Goal: Task Accomplishment & Management: Manage account settings

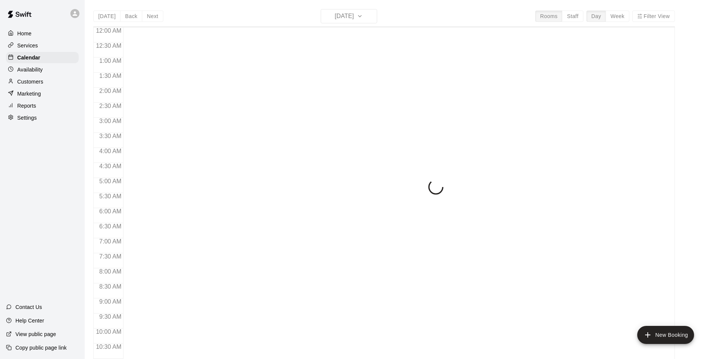
scroll to position [383, 0]
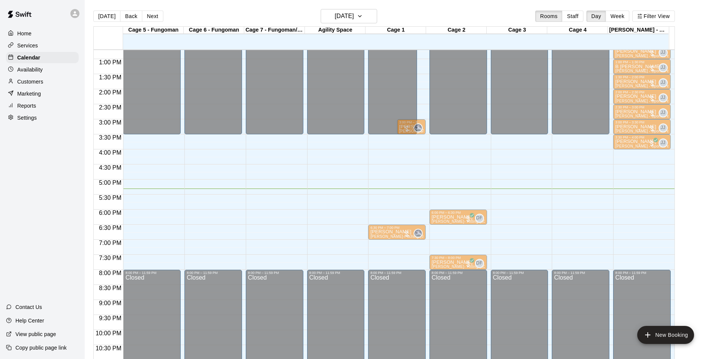
drag, startPoint x: 431, startPoint y: 159, endPoint x: 387, endPoint y: 201, distance: 61.0
click at [387, 200] on div "5:30 PM – 6:00 PM" at bounding box center [397, 198] width 53 height 4
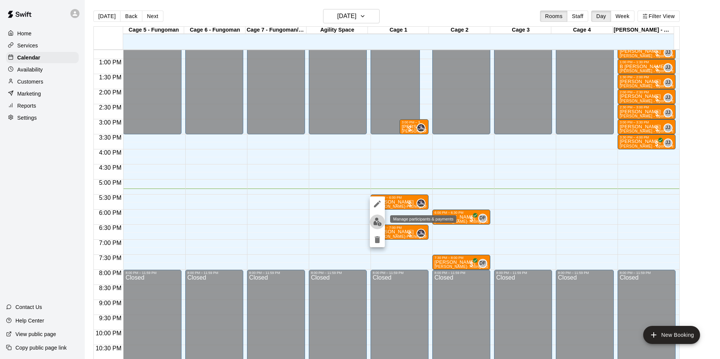
click at [380, 219] on img "edit" at bounding box center [377, 222] width 9 height 9
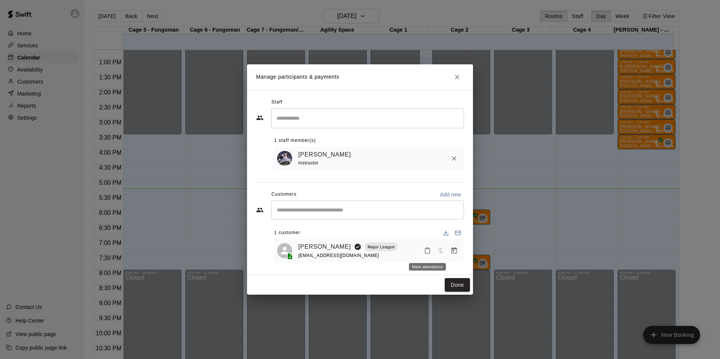
click at [424, 249] on icon "Mark attendance" at bounding box center [427, 250] width 7 height 7
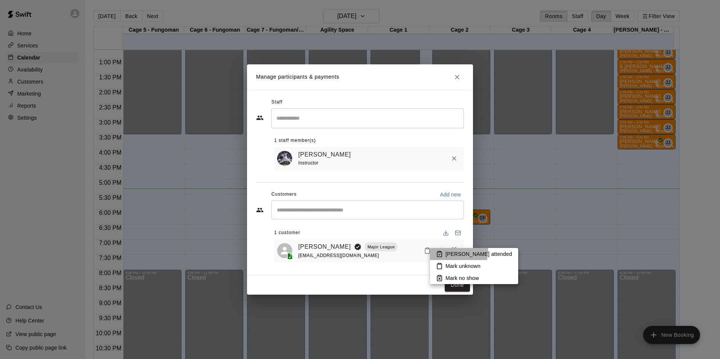
click at [441, 251] on icon at bounding box center [439, 254] width 7 height 7
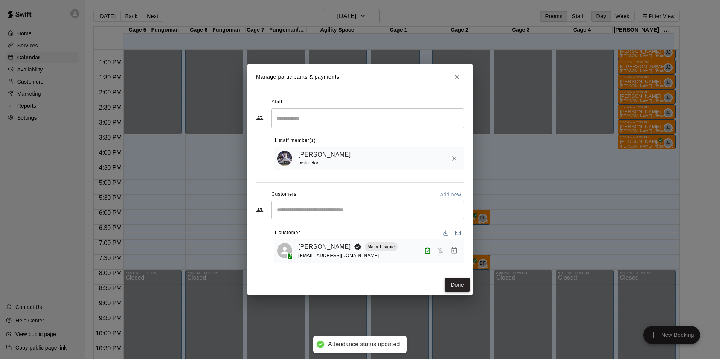
click at [457, 285] on button "Done" at bounding box center [457, 285] width 25 height 14
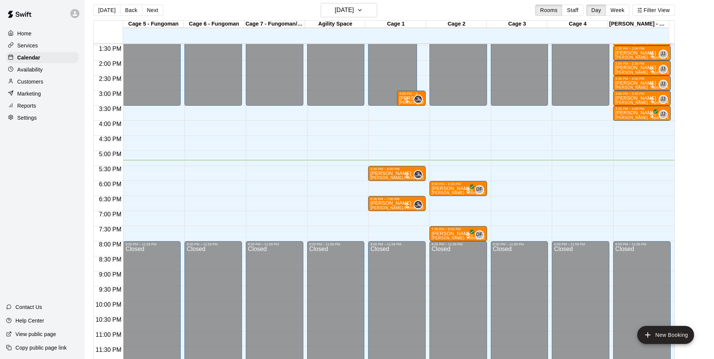
scroll to position [0, 0]
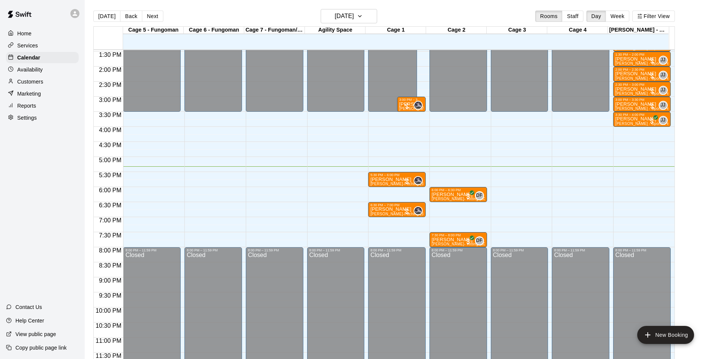
click at [504, 200] on div "12:00 AM – 3:30 PM Closed 8:00 PM – 11:59 PM Closed" at bounding box center [520, 6] width 58 height 723
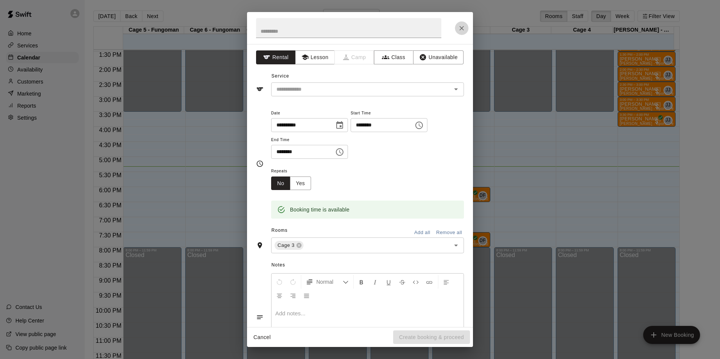
drag, startPoint x: 177, startPoint y: 258, endPoint x: 460, endPoint y: 29, distance: 363.7
click at [460, 29] on icon "Close" at bounding box center [462, 28] width 8 height 8
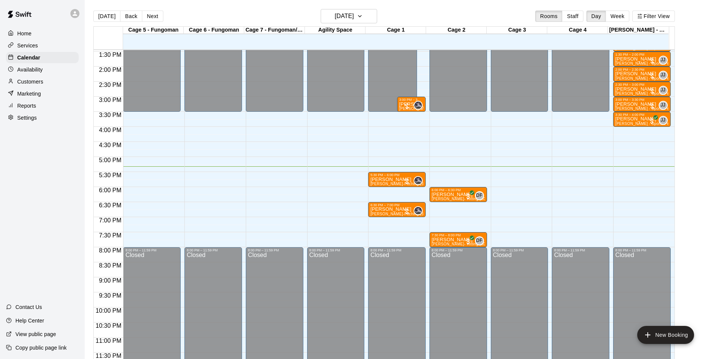
click at [49, 44] on div "Services" at bounding box center [42, 45] width 73 height 11
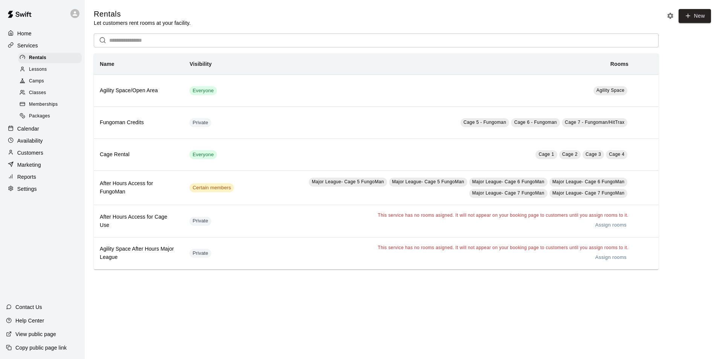
click at [50, 74] on div "Lessons" at bounding box center [50, 69] width 64 height 11
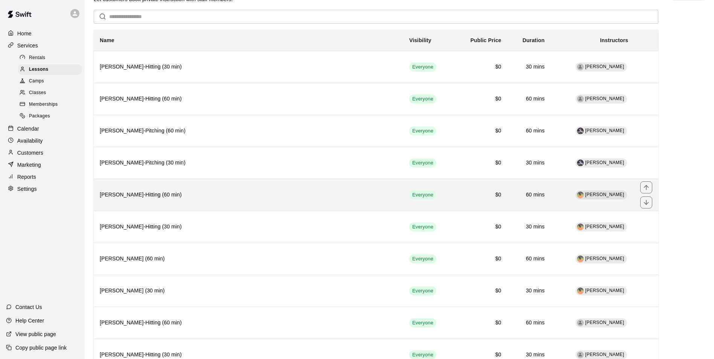
scroll to position [113, 0]
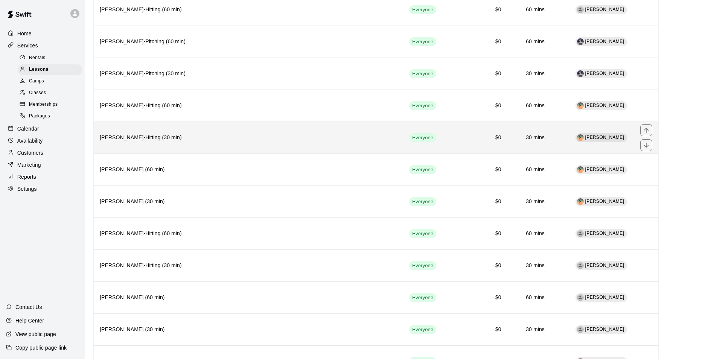
click at [148, 149] on th "[PERSON_NAME]-Hitting (30 min)" at bounding box center [249, 138] width 310 height 32
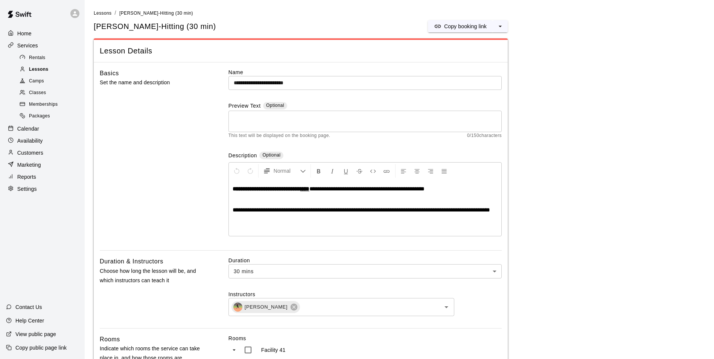
click at [56, 70] on div "Lessons" at bounding box center [50, 69] width 64 height 11
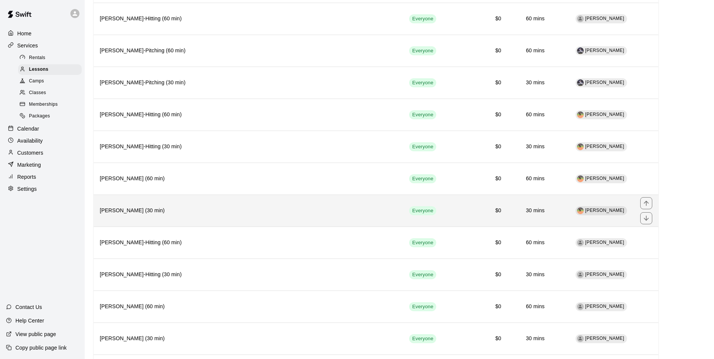
scroll to position [113, 0]
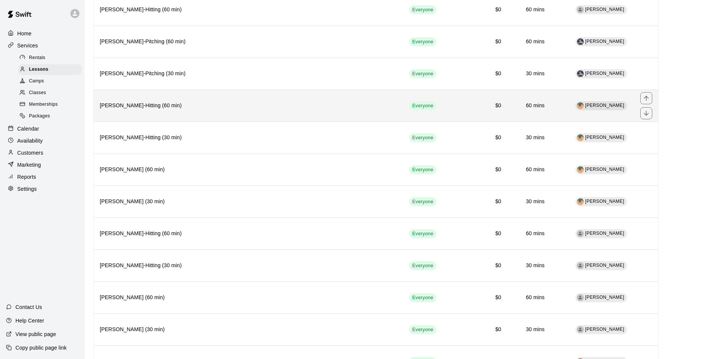
click at [156, 114] on th "[PERSON_NAME]-Hitting (60 min)" at bounding box center [249, 106] width 310 height 32
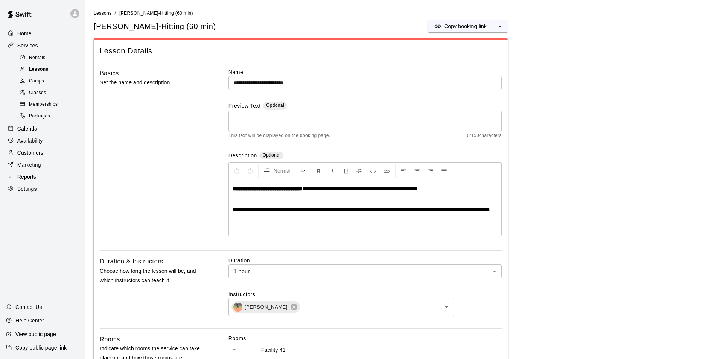
click at [54, 67] on div "Lessons" at bounding box center [50, 69] width 64 height 11
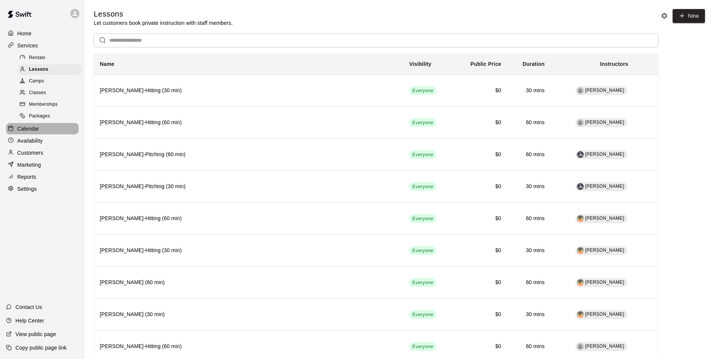
click at [40, 129] on div "Calendar" at bounding box center [42, 128] width 73 height 11
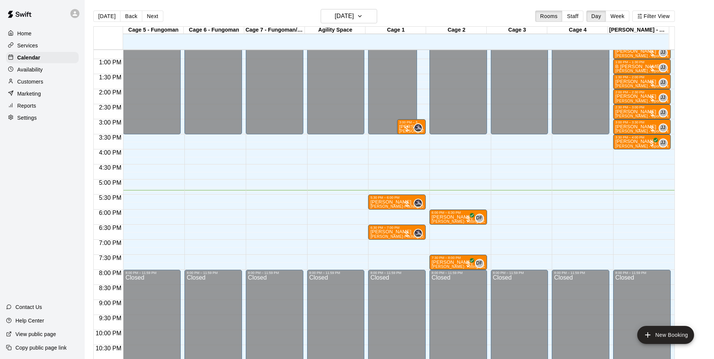
scroll to position [406, 0]
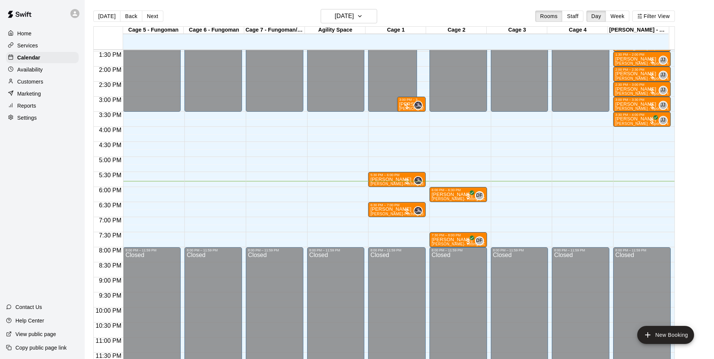
drag, startPoint x: 441, startPoint y: 102, endPoint x: 429, endPoint y: 149, distance: 48.2
click at [430, 149] on div "12:00 AM – 3:30 PM Closed 6:00 PM – 6:30 PM [PERSON_NAME] [PERSON_NAME]- Hittin…" at bounding box center [459, 6] width 58 height 723
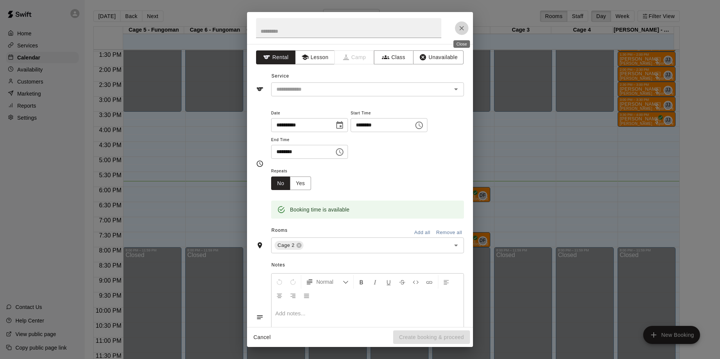
click at [465, 25] on icon "Close" at bounding box center [462, 28] width 8 height 8
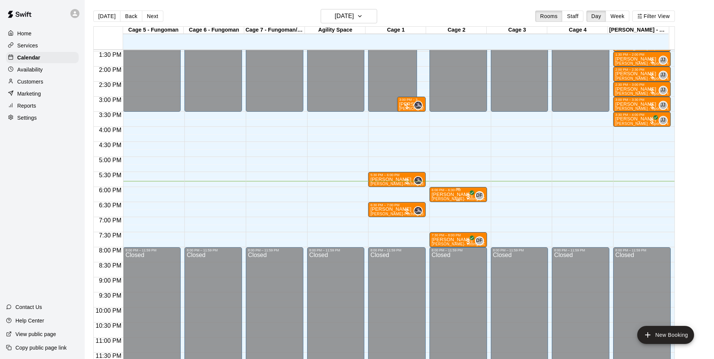
click at [451, 192] on div "6:00 PM – 6:30 PM" at bounding box center [458, 190] width 53 height 4
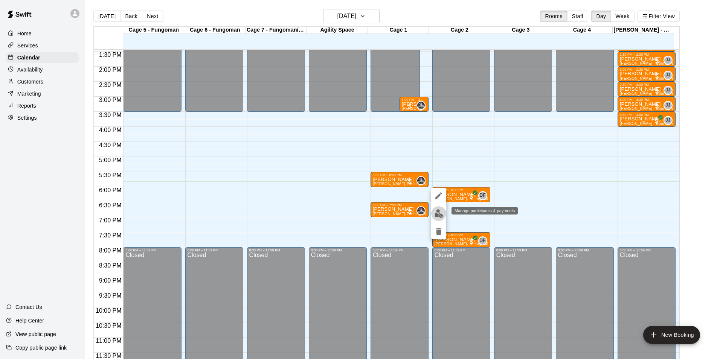
click at [438, 218] on button "edit" at bounding box center [438, 213] width 15 height 15
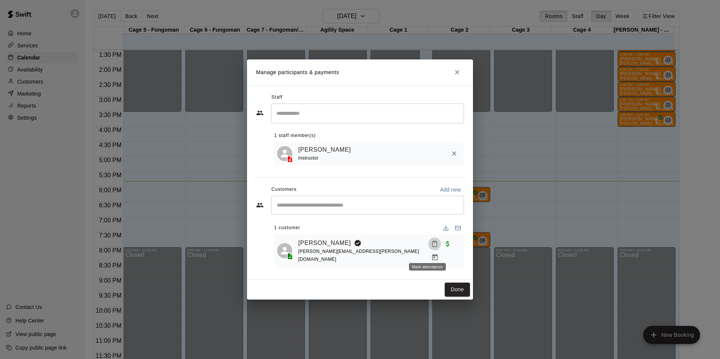
click at [432, 247] on icon "Mark attendance" at bounding box center [434, 244] width 5 height 5
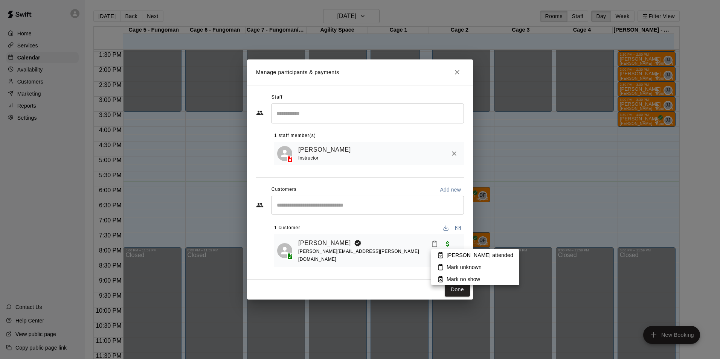
click at [463, 250] on li "[PERSON_NAME] attended" at bounding box center [475, 255] width 88 height 12
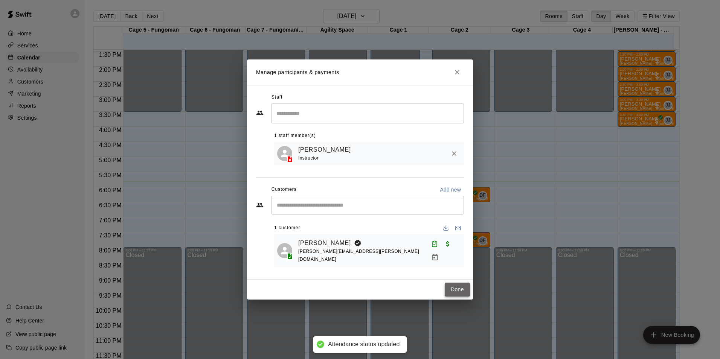
click at [455, 289] on button "Done" at bounding box center [457, 290] width 25 height 14
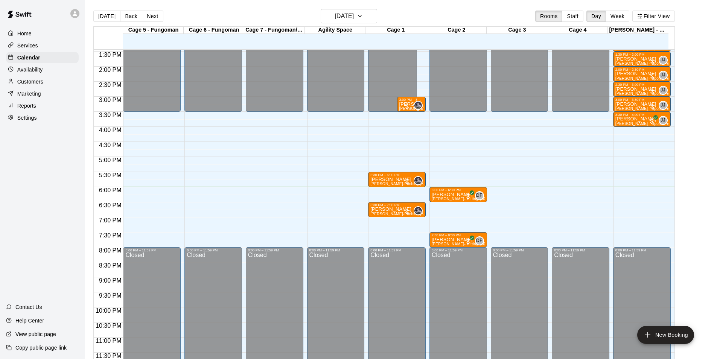
click at [460, 290] on div "Closed" at bounding box center [458, 311] width 53 height 118
click at [460, 252] on div "8:00 PM – 11:59 PM" at bounding box center [458, 251] width 53 height 4
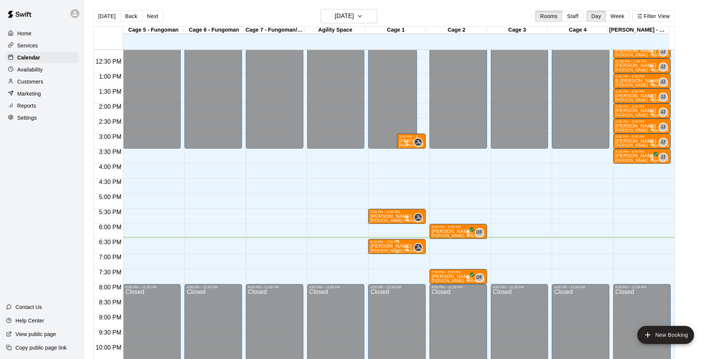
click at [388, 246] on p "[PERSON_NAME]" at bounding box center [397, 246] width 53 height 0
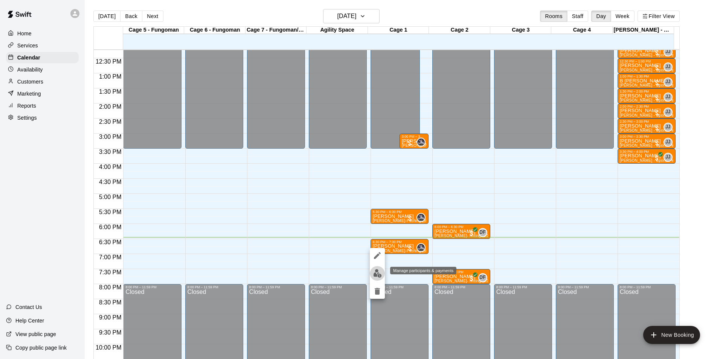
click at [376, 273] on img "edit" at bounding box center [377, 273] width 9 height 9
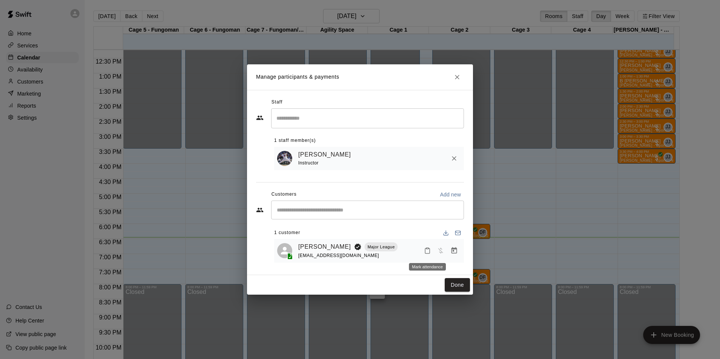
click at [424, 250] on icon "Mark attendance" at bounding box center [427, 250] width 7 height 7
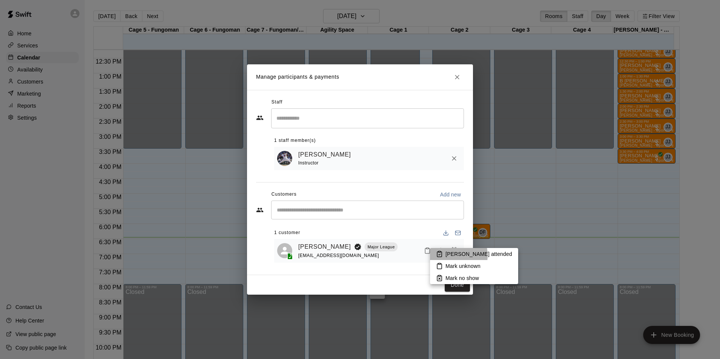
click at [445, 255] on li "[PERSON_NAME] attended" at bounding box center [474, 254] width 88 height 12
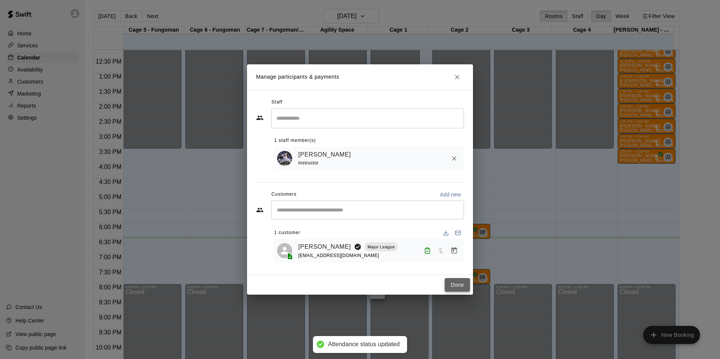
click at [455, 284] on button "Done" at bounding box center [457, 285] width 25 height 14
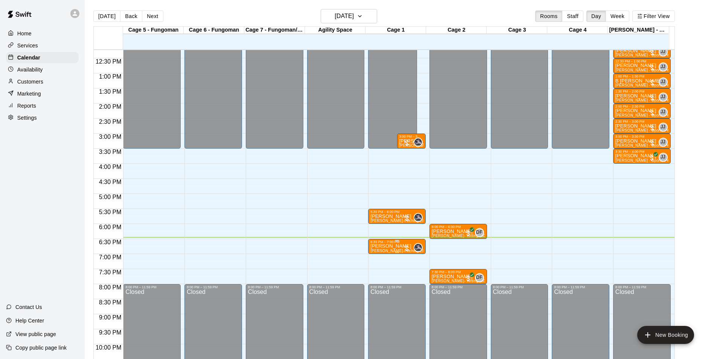
click at [407, 253] on div at bounding box center [397, 252] width 53 height 1
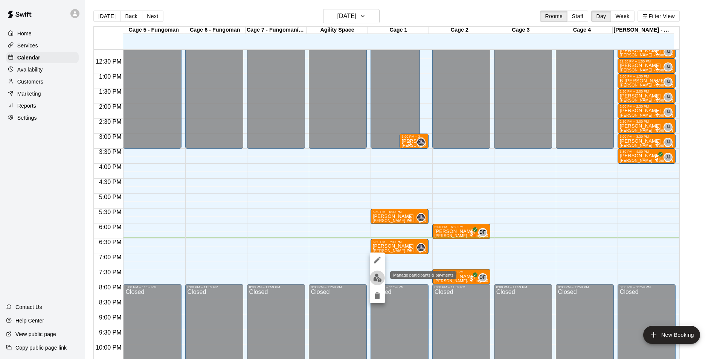
click at [379, 274] on img "edit" at bounding box center [377, 278] width 9 height 9
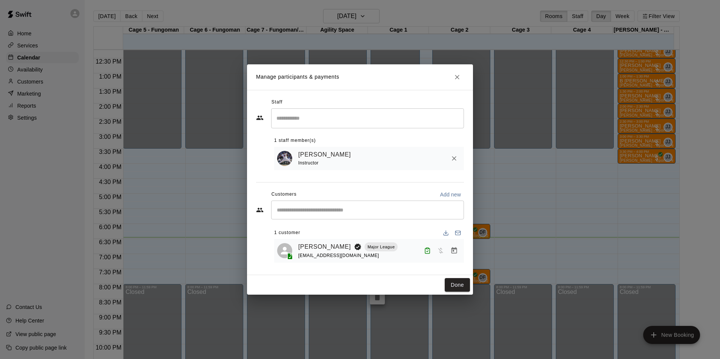
click at [454, 278] on div "Done" at bounding box center [360, 285] width 226 height 20
click at [461, 287] on button "Done" at bounding box center [457, 285] width 25 height 14
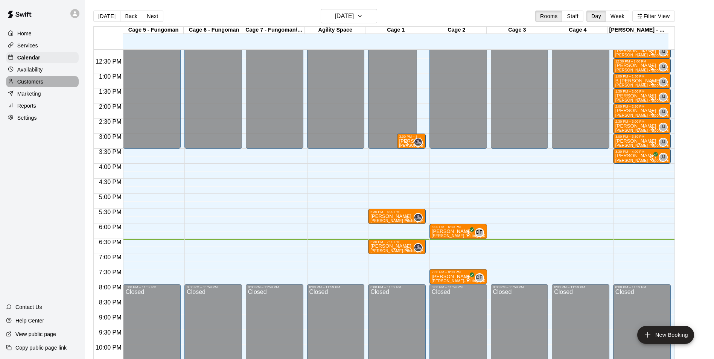
click at [60, 79] on div "Customers" at bounding box center [42, 81] width 73 height 11
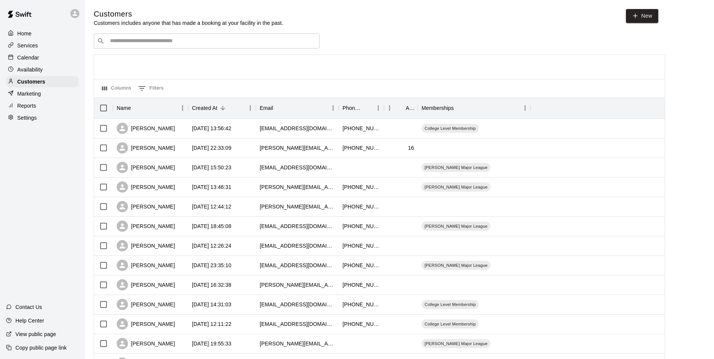
click at [149, 48] on div "​ ​" at bounding box center [207, 41] width 226 height 15
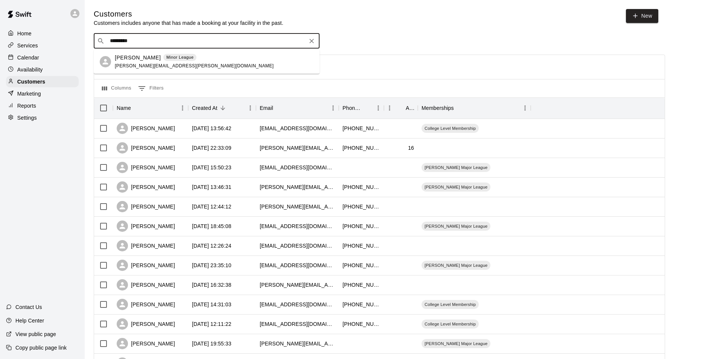
type input "**********"
click at [133, 62] on div "[PERSON_NAME] Minor League [PERSON_NAME][EMAIL_ADDRESS][PERSON_NAME][DOMAIN_NAM…" at bounding box center [194, 62] width 159 height 16
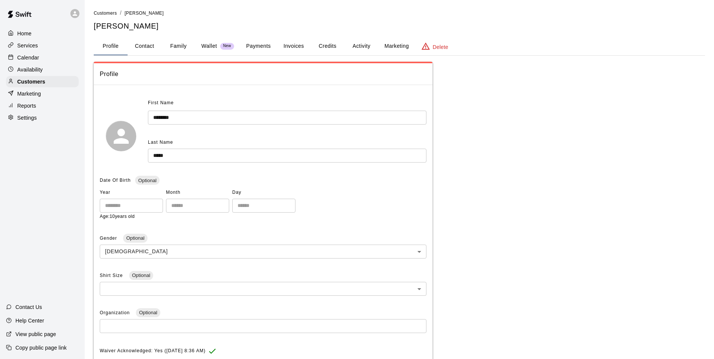
click at [140, 46] on button "Contact" at bounding box center [145, 46] width 34 height 18
select select "**"
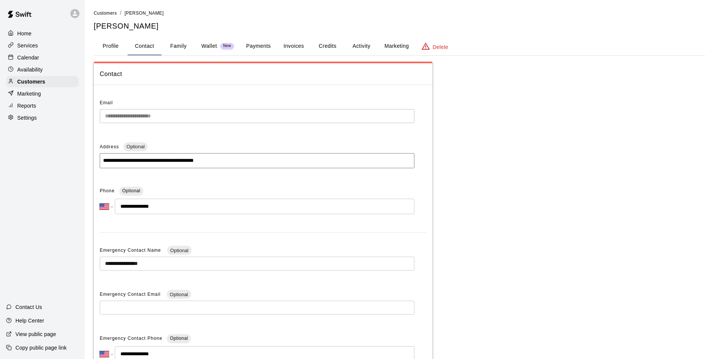
click at [104, 40] on button "Profile" at bounding box center [111, 46] width 34 height 18
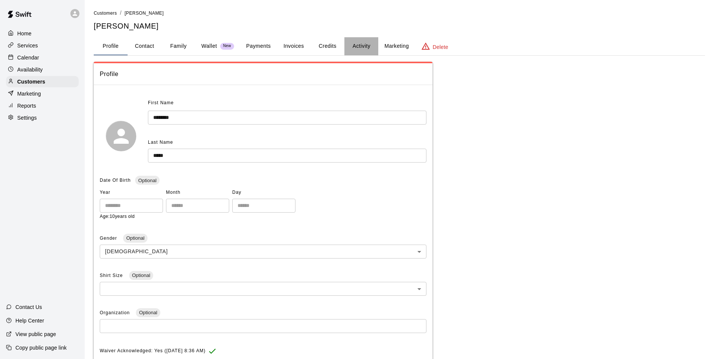
click at [374, 51] on button "Activity" at bounding box center [362, 46] width 34 height 18
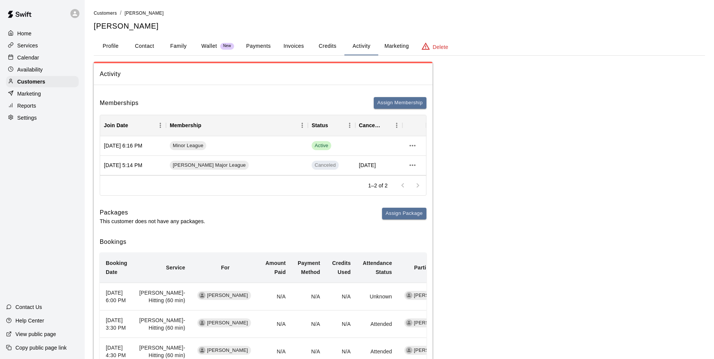
click at [35, 58] on p "Calendar" at bounding box center [28, 58] width 22 height 8
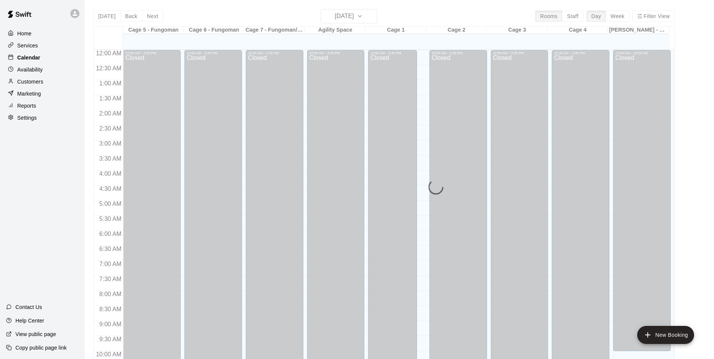
scroll to position [383, 0]
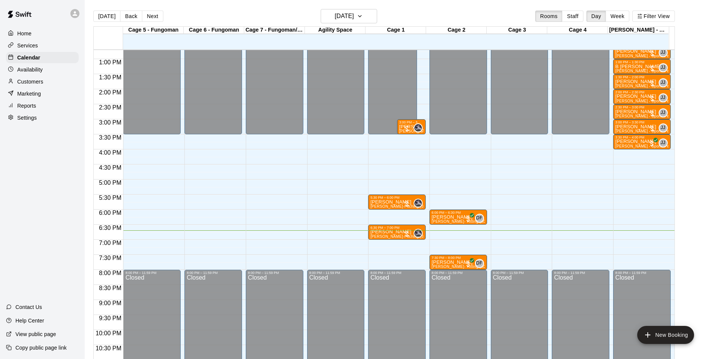
click at [34, 84] on p "Customers" at bounding box center [30, 82] width 26 height 8
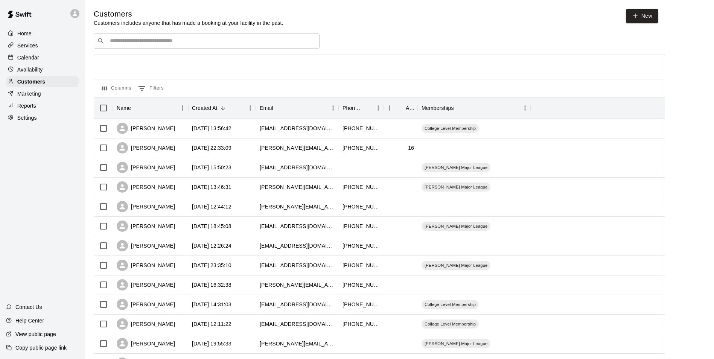
click at [23, 59] on p "Calendar" at bounding box center [28, 58] width 22 height 8
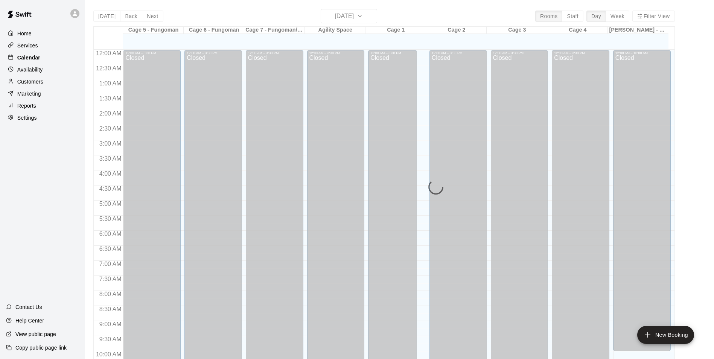
scroll to position [383, 0]
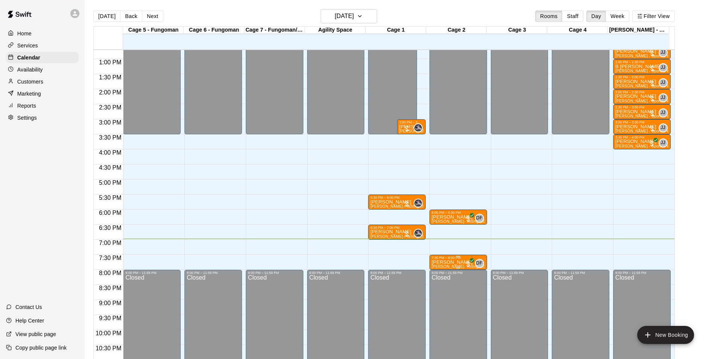
click at [450, 258] on div "7:30 PM – 8:00 PM" at bounding box center [458, 258] width 53 height 4
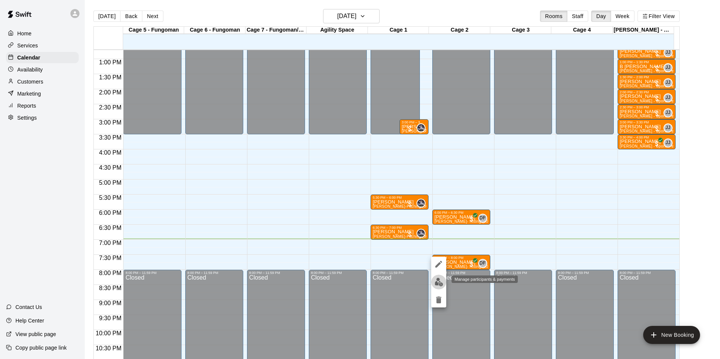
click at [436, 282] on img "edit" at bounding box center [439, 282] width 9 height 9
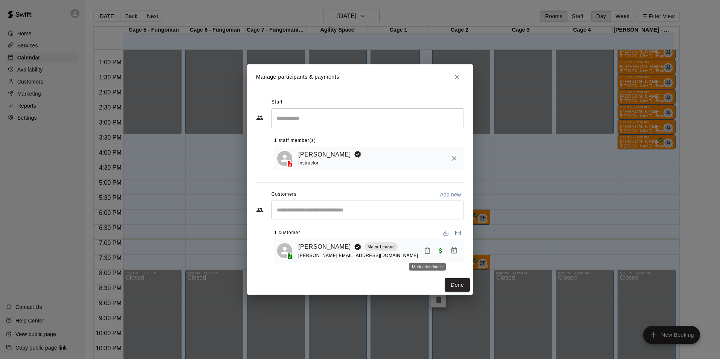
click at [429, 254] on icon "Mark attendance" at bounding box center [427, 251] width 5 height 5
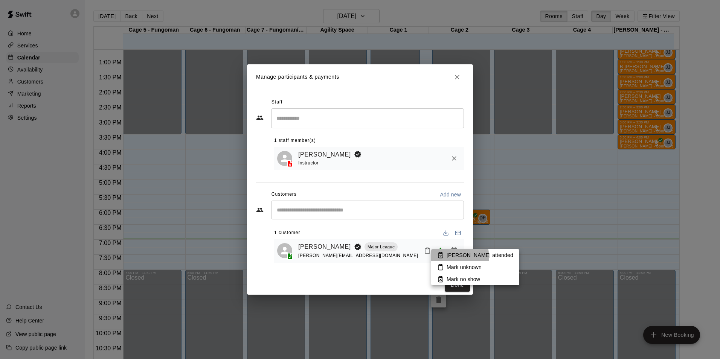
click at [452, 258] on p "[PERSON_NAME] attended" at bounding box center [480, 256] width 67 height 8
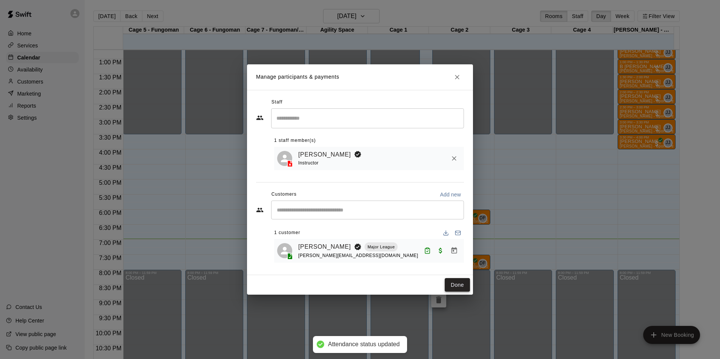
click at [466, 288] on button "Done" at bounding box center [457, 285] width 25 height 14
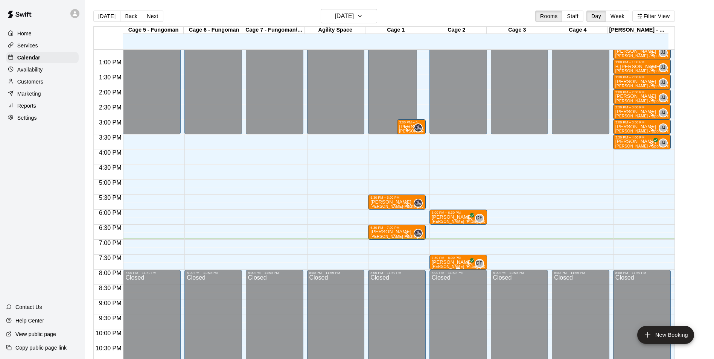
click at [440, 260] on div "7:30 PM – 8:00 PM" at bounding box center [458, 258] width 53 height 4
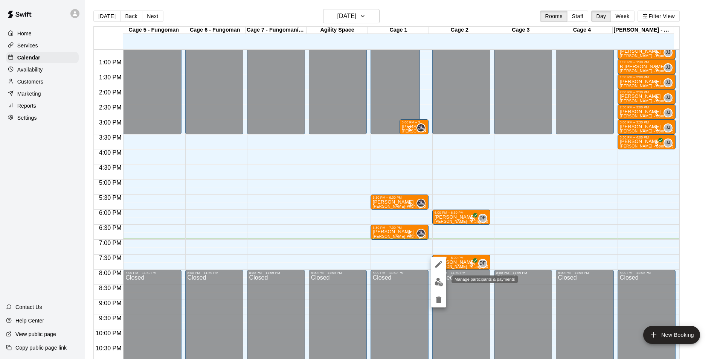
click at [438, 284] on img "edit" at bounding box center [439, 282] width 9 height 9
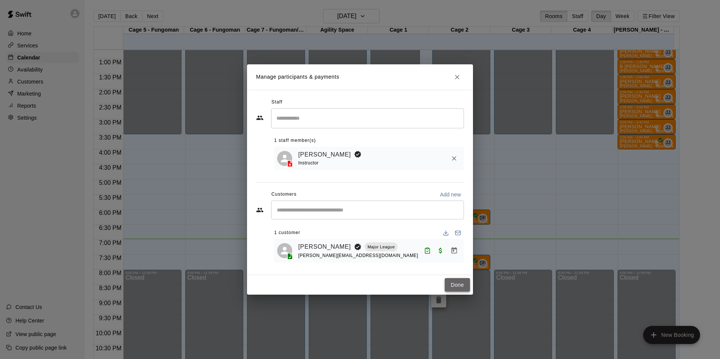
click at [461, 286] on button "Done" at bounding box center [457, 285] width 25 height 14
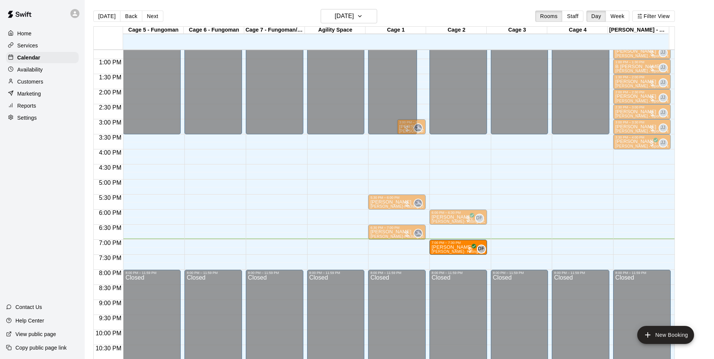
drag, startPoint x: 452, startPoint y: 260, endPoint x: 451, endPoint y: 250, distance: 9.4
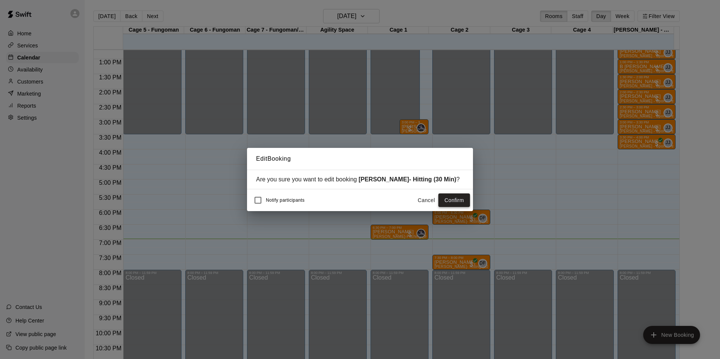
click at [454, 196] on button "Confirm" at bounding box center [454, 201] width 32 height 14
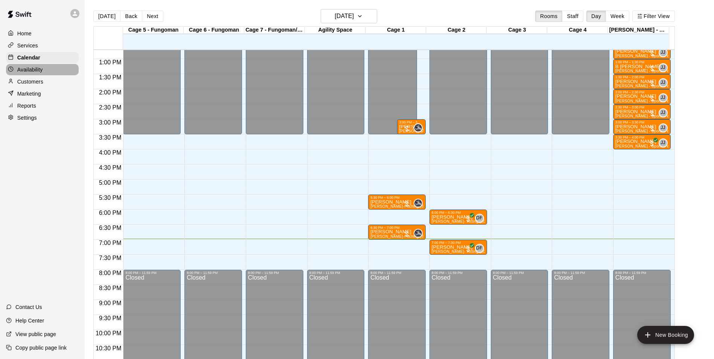
click at [40, 71] on p "Availability" at bounding box center [30, 70] width 26 height 8
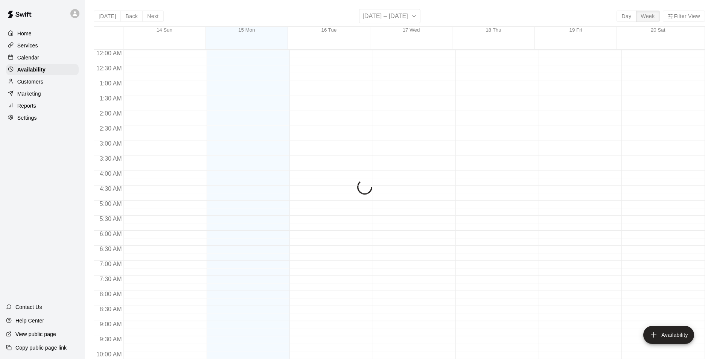
scroll to position [406, 0]
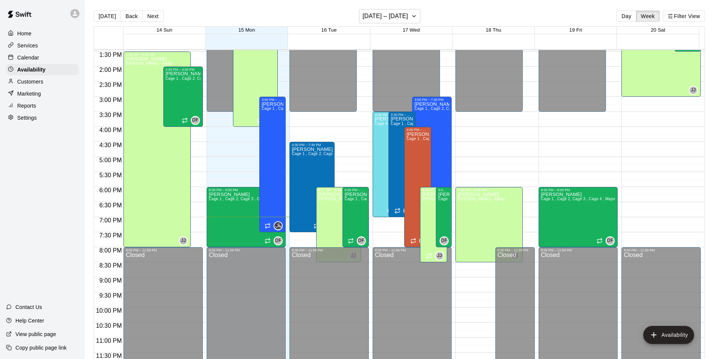
click at [61, 82] on div "Customers" at bounding box center [42, 81] width 73 height 11
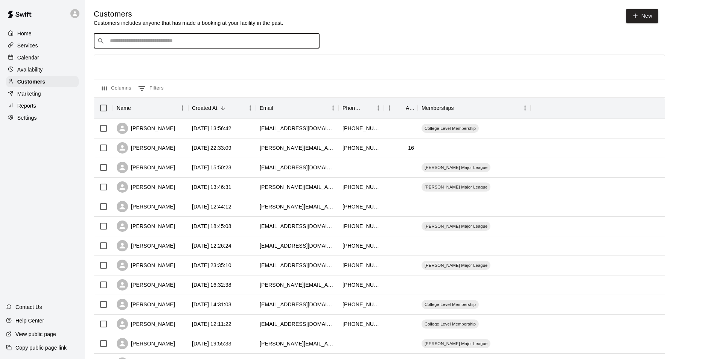
click at [191, 42] on input "Search customers by name or email" at bounding box center [212, 41] width 209 height 8
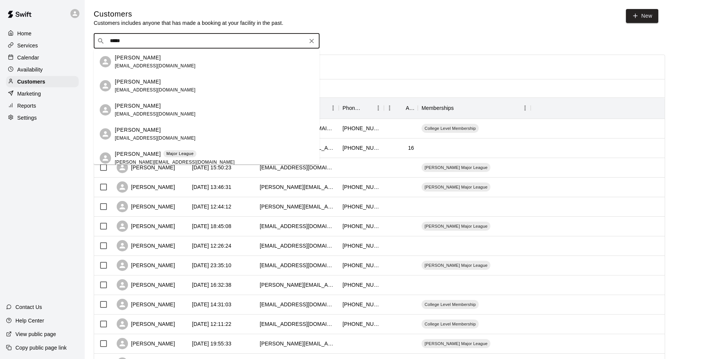
type input "****"
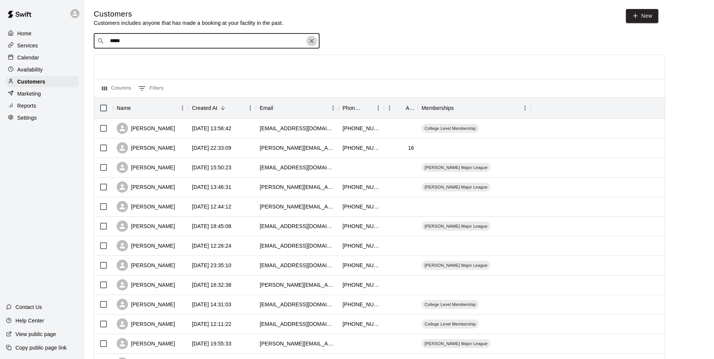
click at [315, 42] on icon "Clear" at bounding box center [312, 41] width 8 height 8
click at [40, 61] on div "Calendar" at bounding box center [42, 57] width 73 height 11
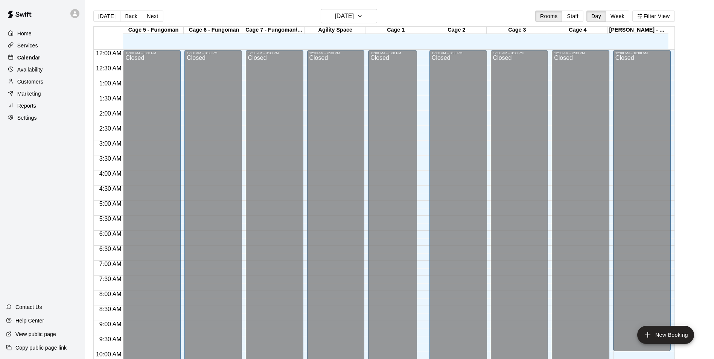
scroll to position [383, 0]
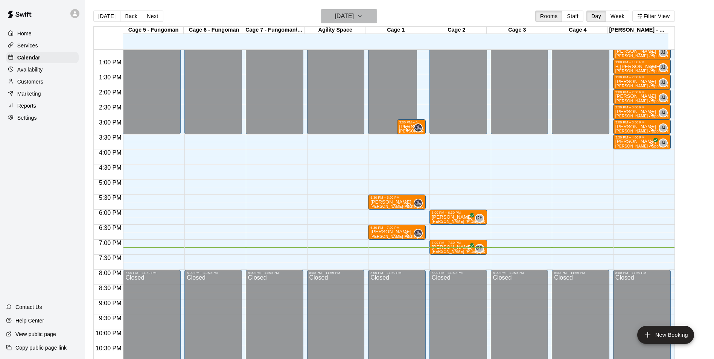
click at [354, 12] on h6 "[DATE]" at bounding box center [344, 16] width 19 height 11
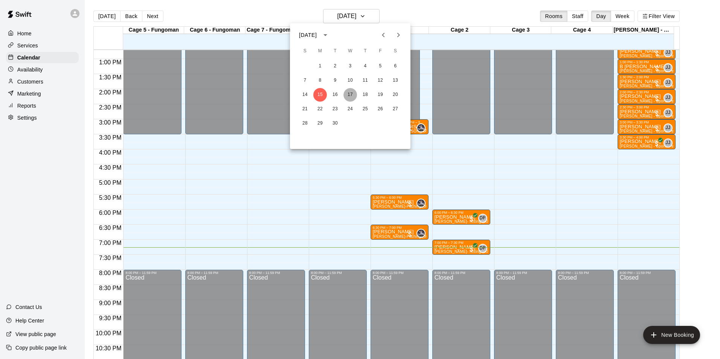
click at [354, 94] on button "17" at bounding box center [350, 95] width 14 height 14
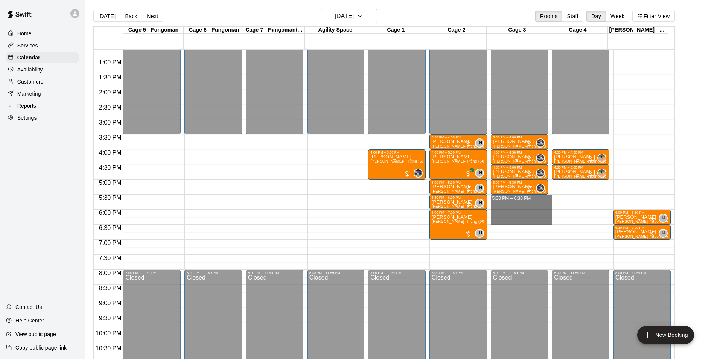
drag, startPoint x: 502, startPoint y: 202, endPoint x: 505, endPoint y: 220, distance: 18.6
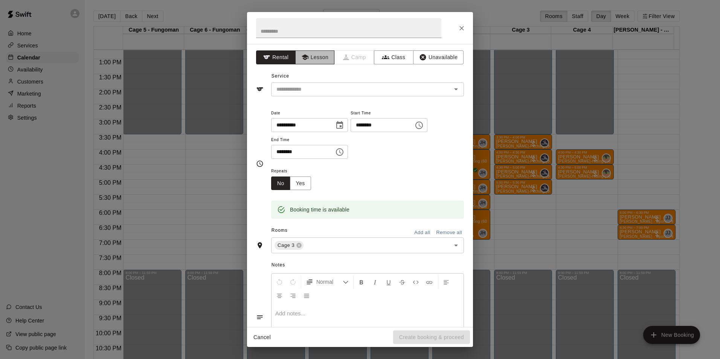
click at [309, 54] on button "Lesson" at bounding box center [315, 57] width 40 height 14
click at [315, 90] on input "text" at bounding box center [356, 89] width 166 height 9
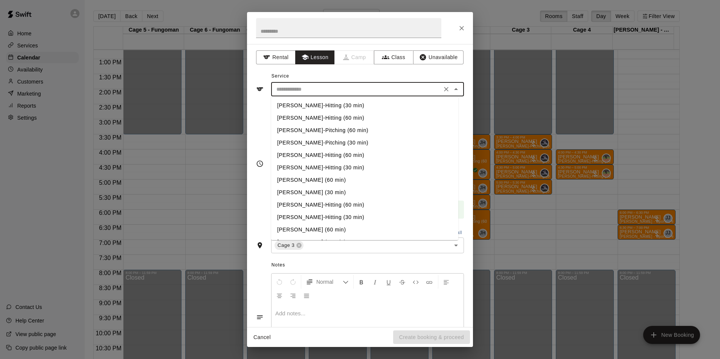
click at [327, 131] on li "[PERSON_NAME]-Pitching (60 min)" at bounding box center [364, 130] width 187 height 12
type input "**********"
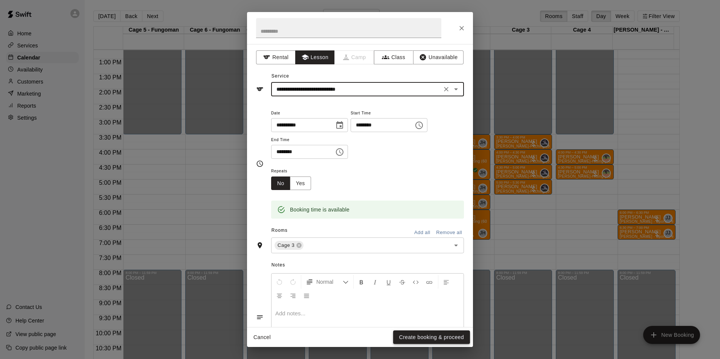
click at [423, 338] on button "Create booking & proceed" at bounding box center [431, 338] width 77 height 14
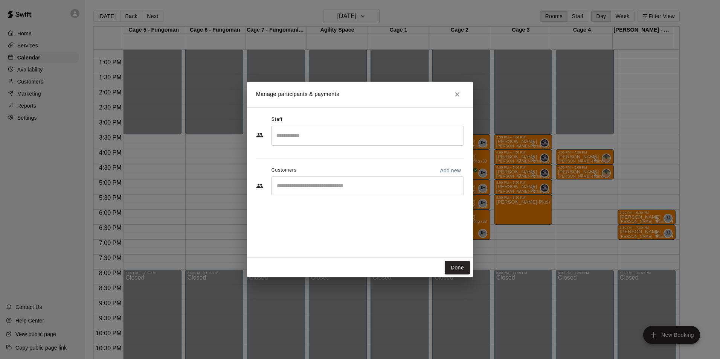
click at [302, 140] on input "Search staff" at bounding box center [368, 135] width 186 height 13
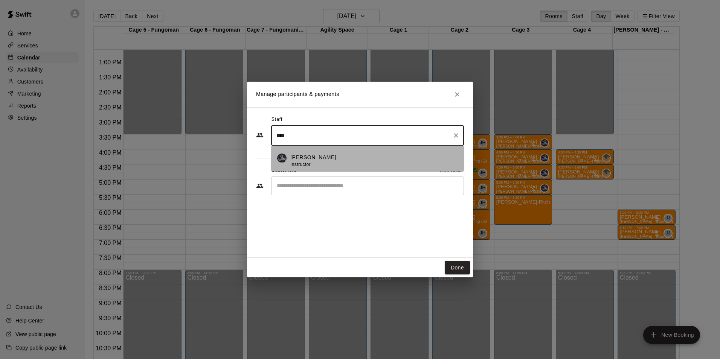
click at [289, 166] on li "[PERSON_NAME] Instructor" at bounding box center [367, 159] width 193 height 26
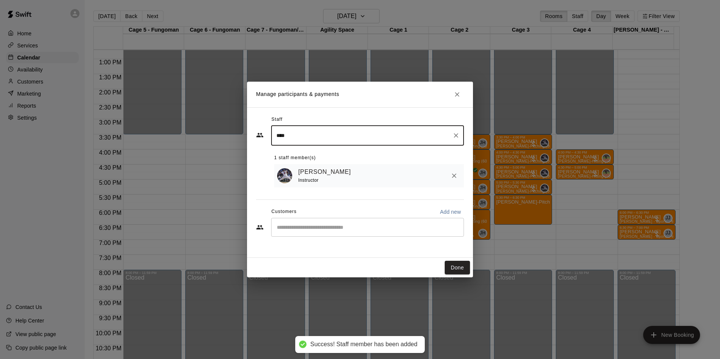
type input "****"
click at [318, 226] on input "Start typing to search customers..." at bounding box center [368, 228] width 186 height 8
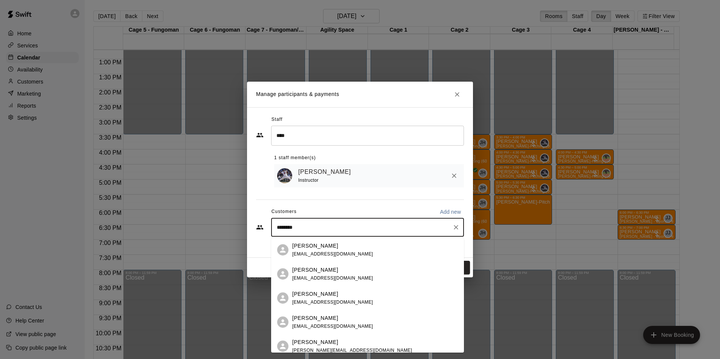
type input "*********"
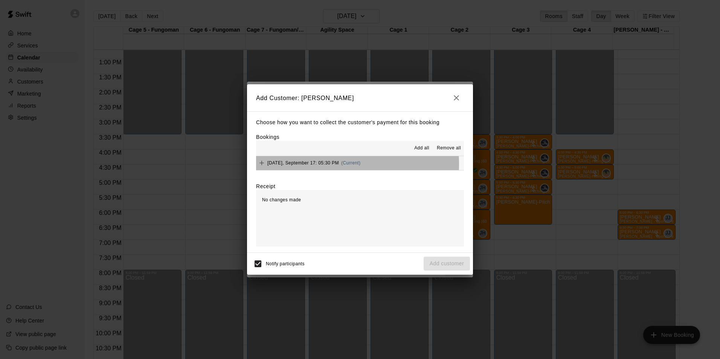
click at [296, 165] on span "[DATE], September 17: 05:30 PM" at bounding box center [303, 162] width 72 height 5
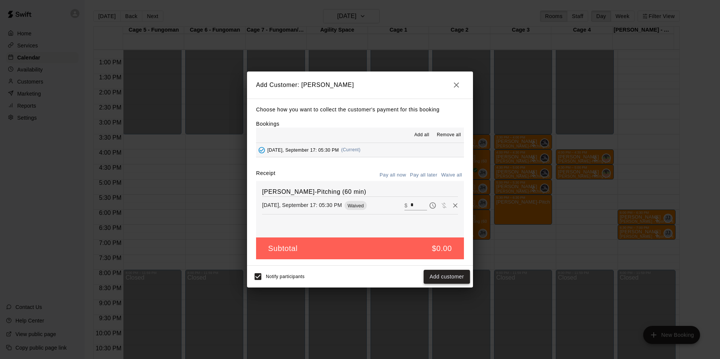
click at [452, 275] on button "Add customer" at bounding box center [447, 277] width 46 height 14
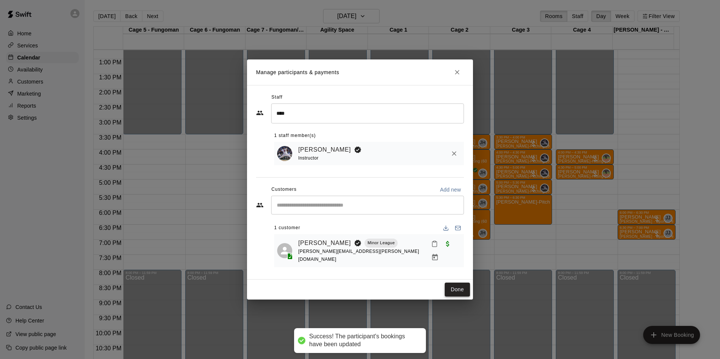
click at [459, 286] on button "Done" at bounding box center [457, 290] width 25 height 14
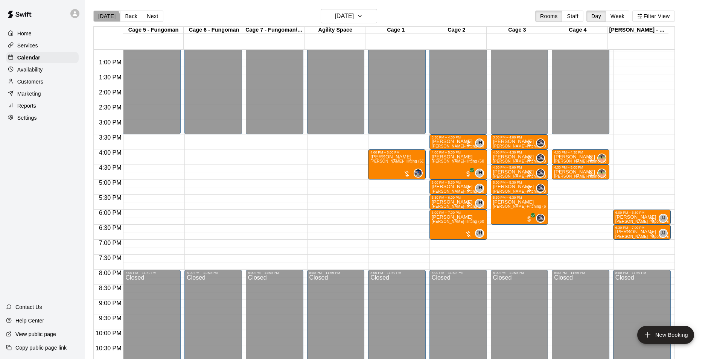
click at [105, 18] on button "[DATE]" at bounding box center [106, 16] width 27 height 11
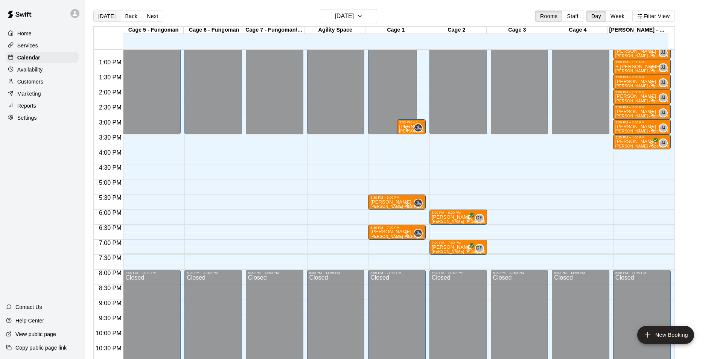
click at [105, 18] on button "[DATE]" at bounding box center [106, 16] width 27 height 11
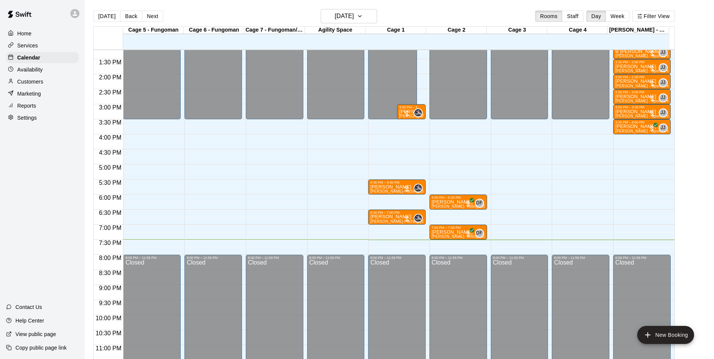
scroll to position [406, 0]
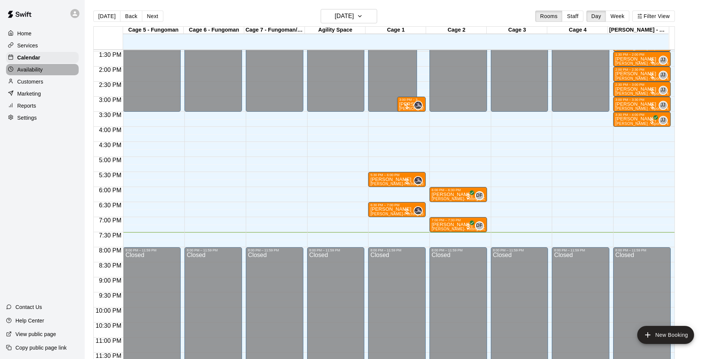
click at [42, 73] on p "Availability" at bounding box center [30, 70] width 26 height 8
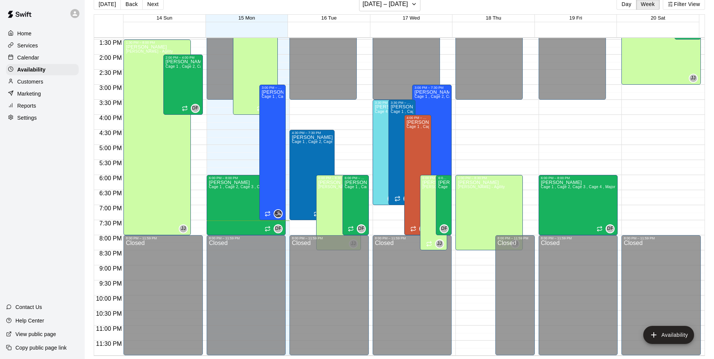
scroll to position [368, 0]
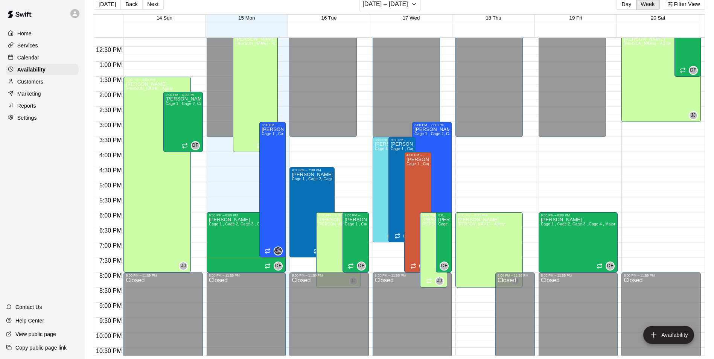
click at [151, 6] on button "Next" at bounding box center [152, 3] width 21 height 11
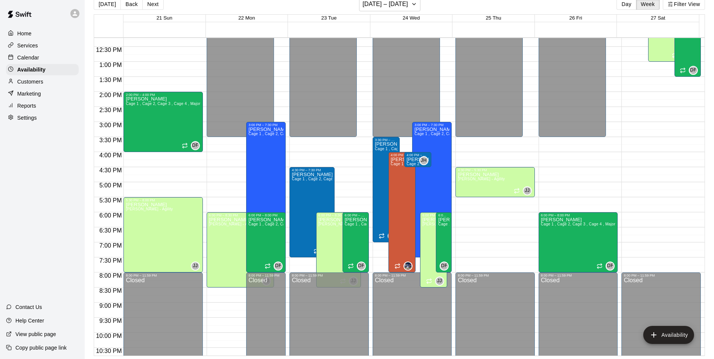
click at [60, 52] on div "Home Services Calendar Availability Customers Marketing Reports Settings" at bounding box center [42, 75] width 85 height 97
click at [59, 59] on div "Calendar" at bounding box center [42, 57] width 73 height 11
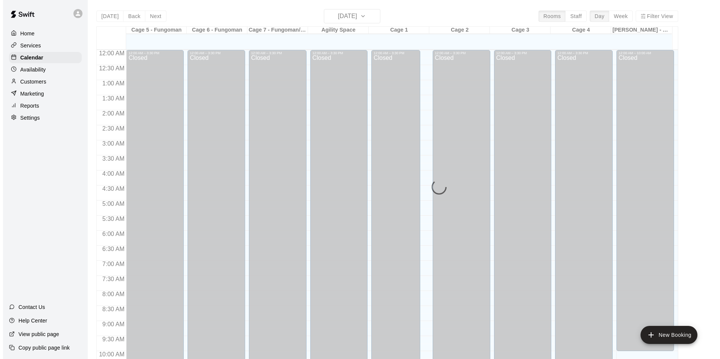
scroll to position [383, 0]
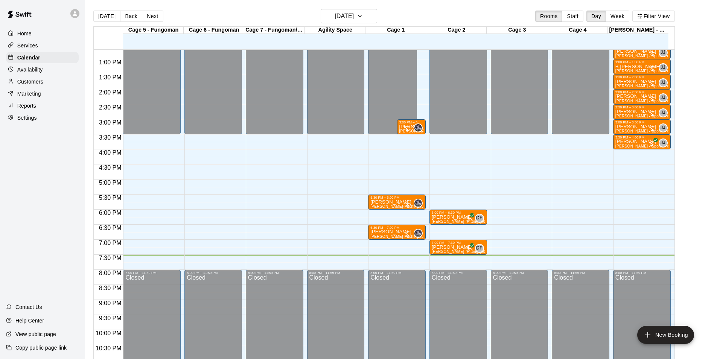
click at [150, 24] on div "[DATE] Back [DATE][DATE] Rooms Staff Day Week Filter View" at bounding box center [384, 17] width 582 height 17
click at [150, 16] on button "Next" at bounding box center [152, 16] width 21 height 11
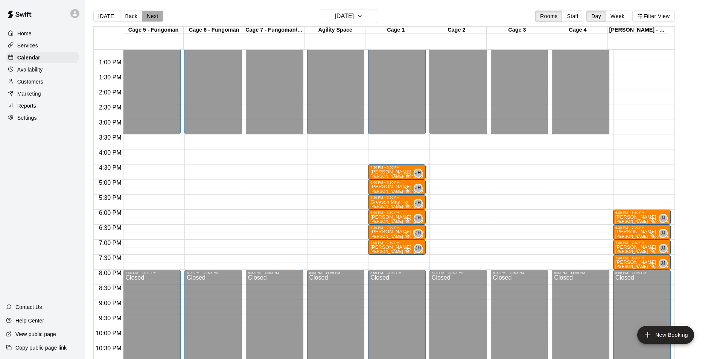
click at [156, 14] on button "Next" at bounding box center [152, 16] width 21 height 11
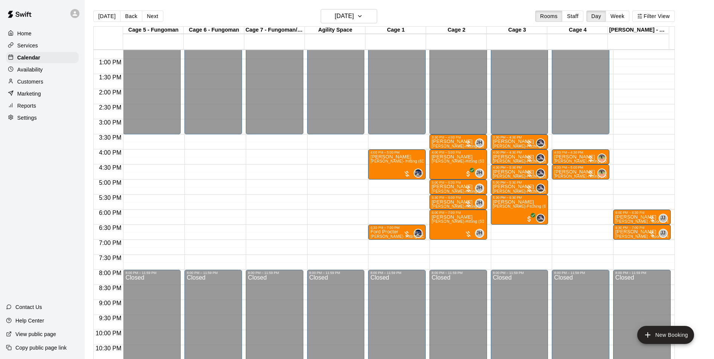
click at [146, 22] on div "[DATE] Back [DATE][DATE] Rooms Staff Day Week Filter View" at bounding box center [384, 17] width 582 height 17
click at [154, 16] on button "Next" at bounding box center [152, 16] width 21 height 11
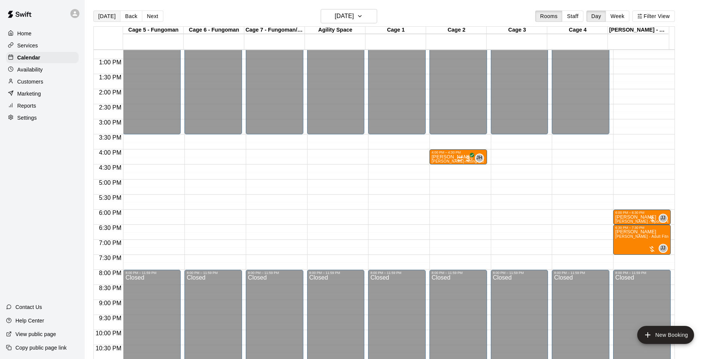
click at [99, 15] on button "[DATE]" at bounding box center [106, 16] width 27 height 11
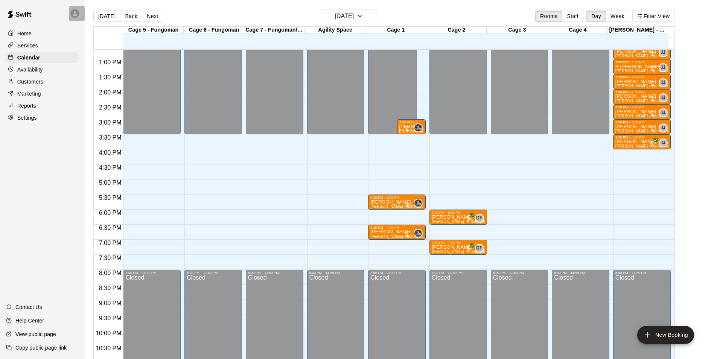
drag, startPoint x: 99, startPoint y: 15, endPoint x: 69, endPoint y: 17, distance: 29.8
click at [69, 17] on div at bounding box center [77, 13] width 16 height 15
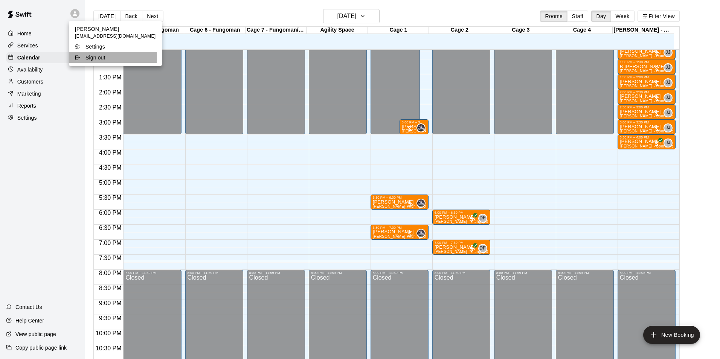
click at [96, 58] on p "Sign out" at bounding box center [95, 58] width 20 height 8
